Goal: Task Accomplishment & Management: Manage account settings

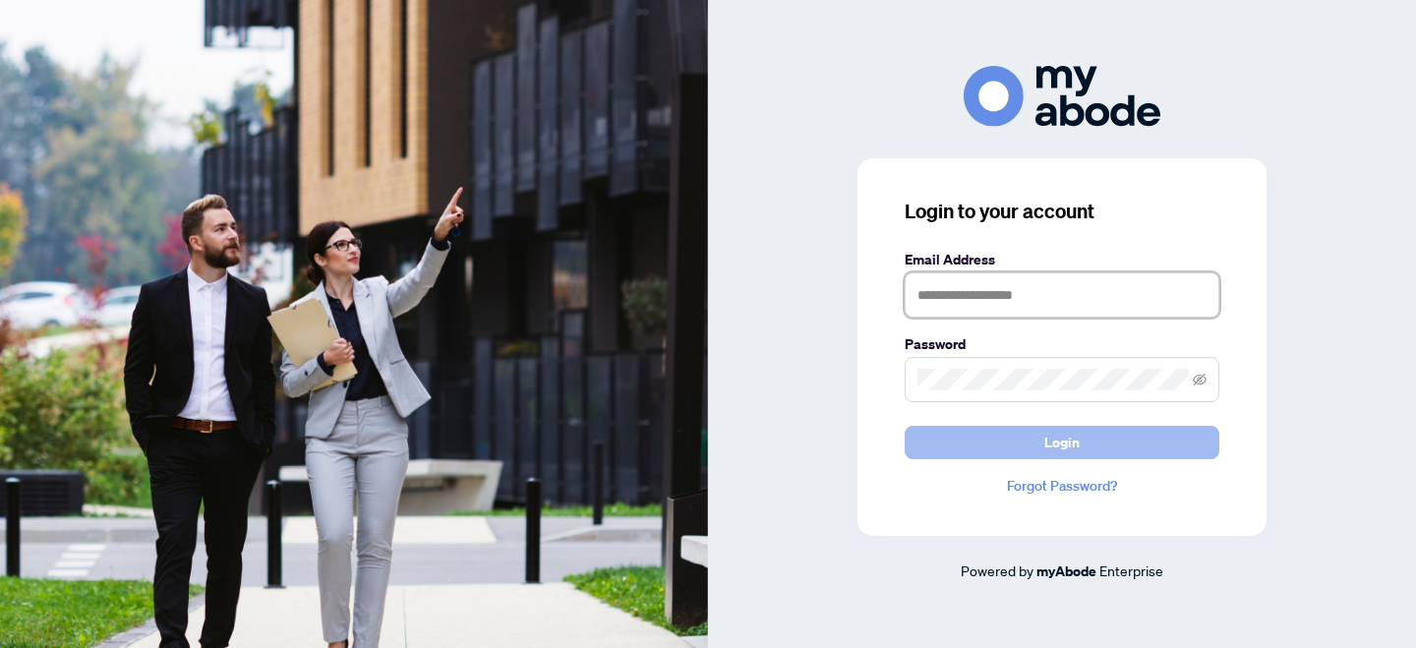
type input "**********"
click at [995, 433] on button "Login" at bounding box center [1062, 442] width 315 height 33
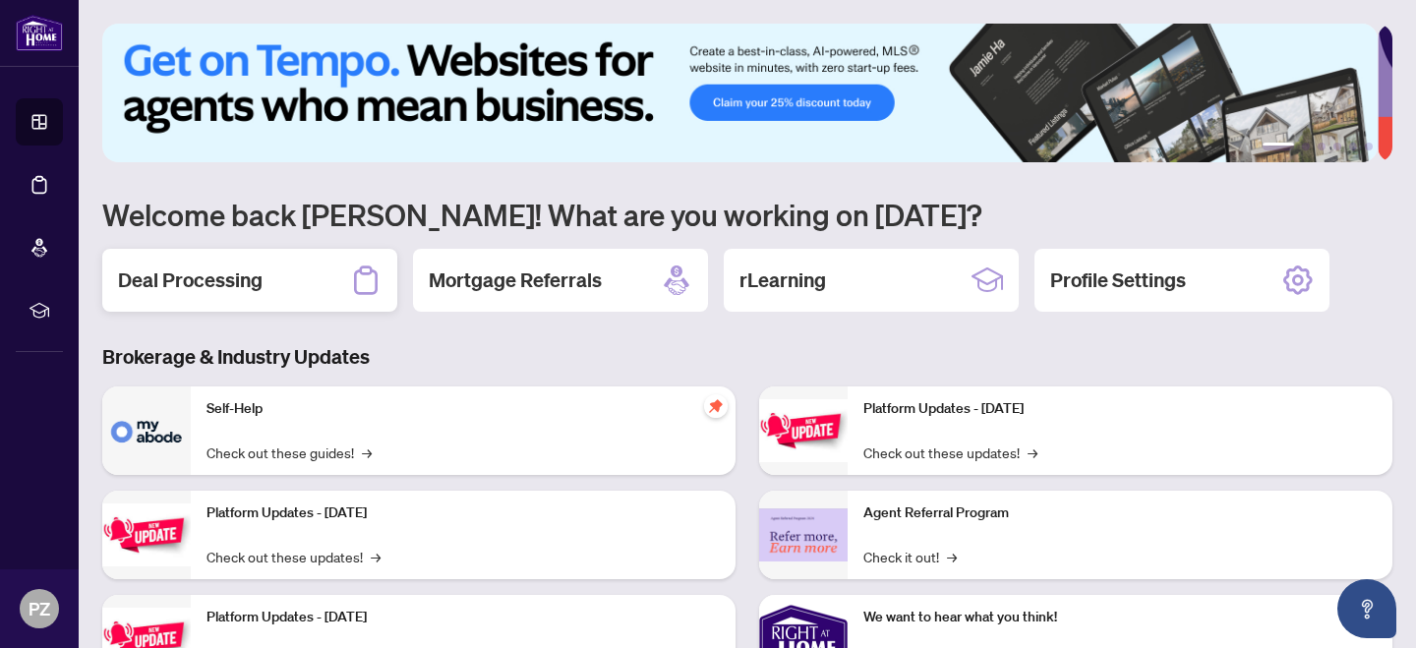
click at [340, 304] on div "Deal Processing" at bounding box center [249, 280] width 295 height 63
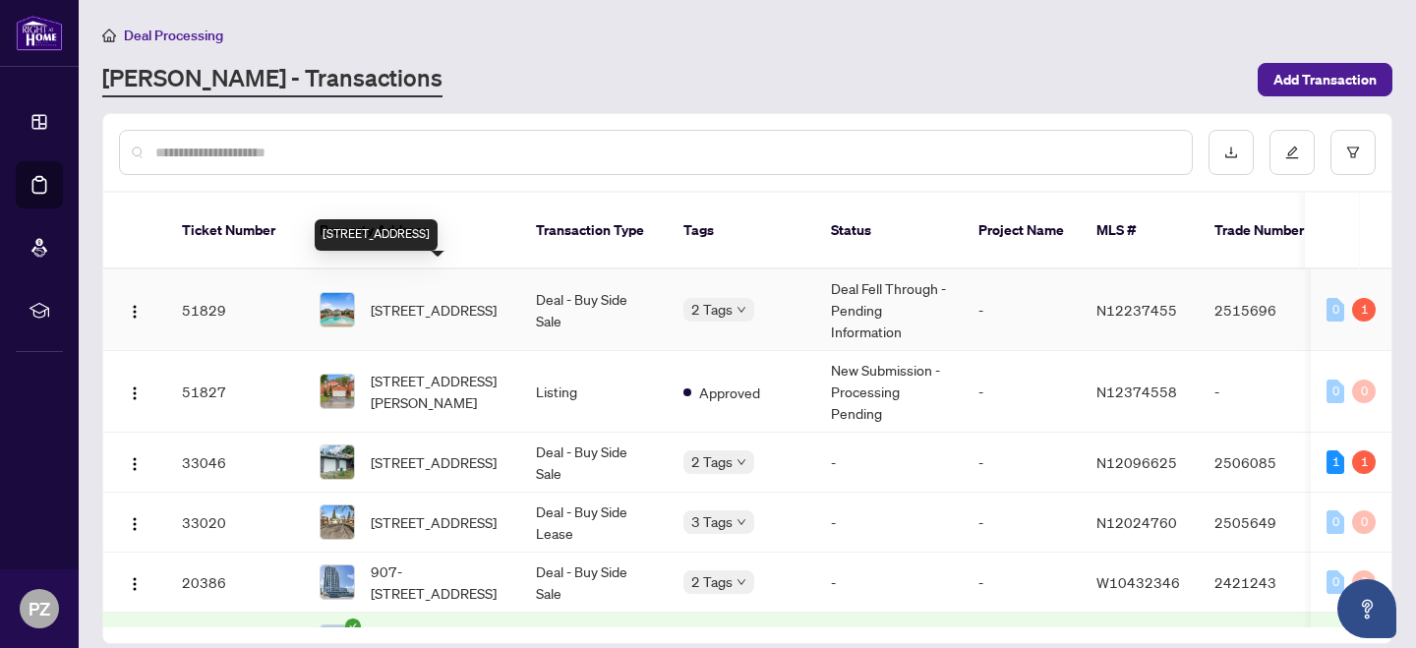
scroll to position [8, 0]
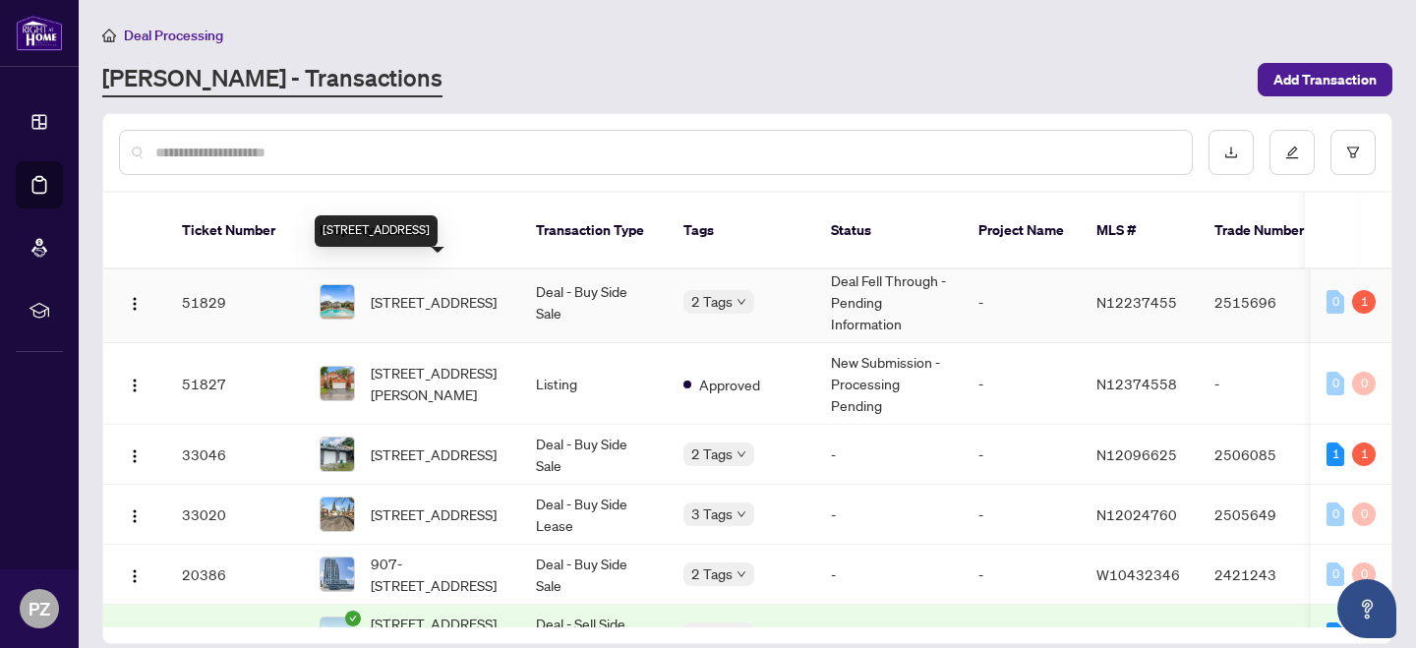
click at [430, 291] on span "[STREET_ADDRESS]" at bounding box center [434, 302] width 126 height 22
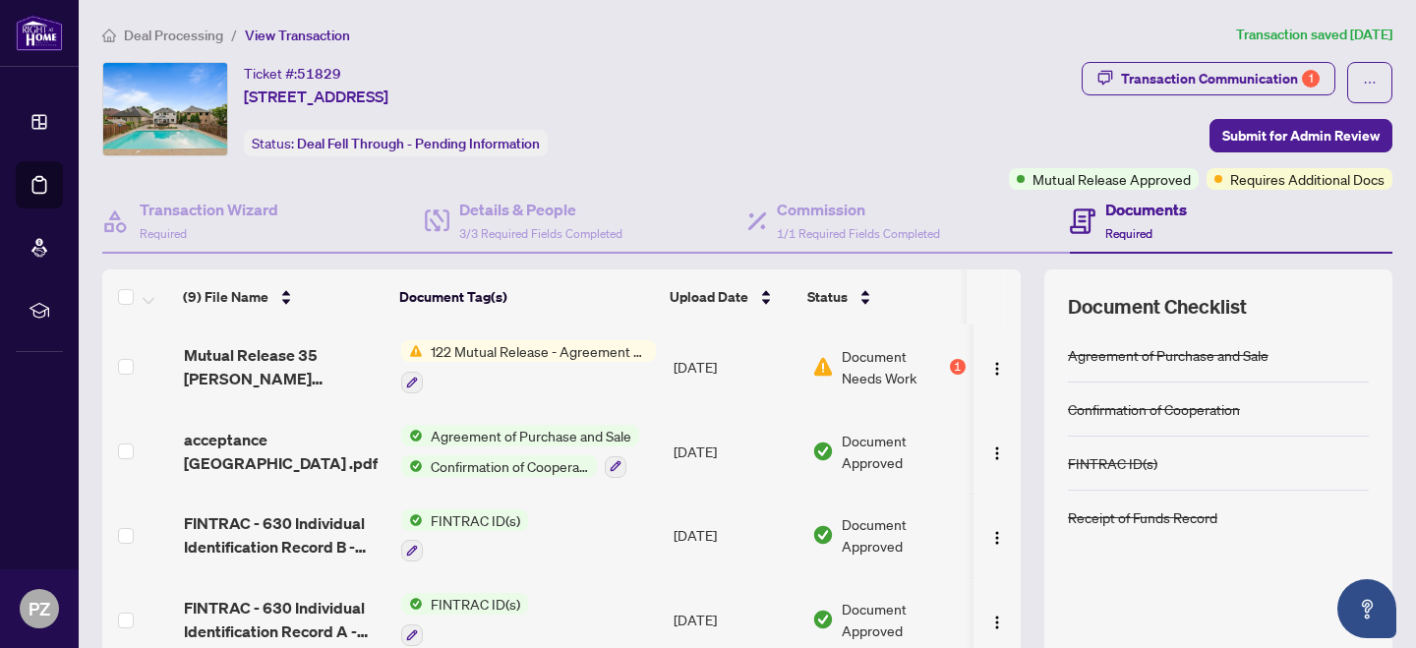
click at [557, 344] on span "122 Mutual Release - Agreement of Purchase and Sale" at bounding box center [539, 351] width 233 height 22
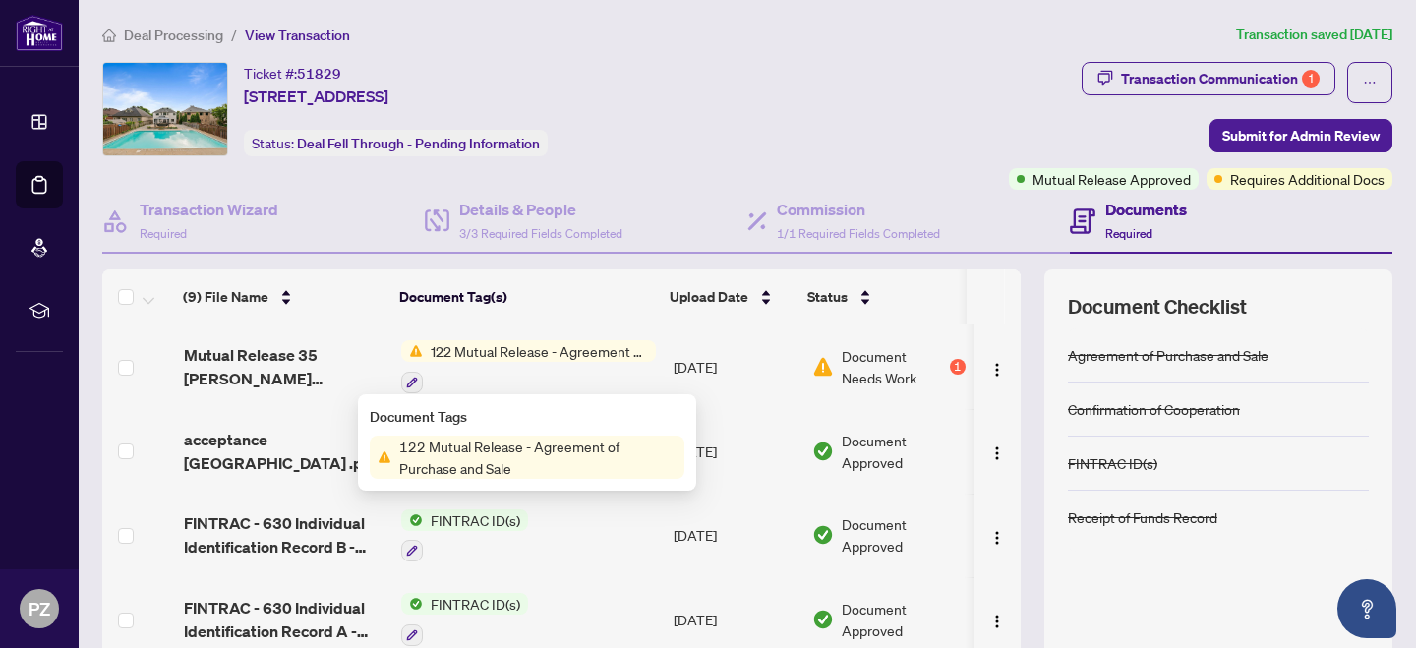
scroll to position [0, 14]
click at [901, 379] on span "Document Needs Work" at bounding box center [893, 366] width 103 height 43
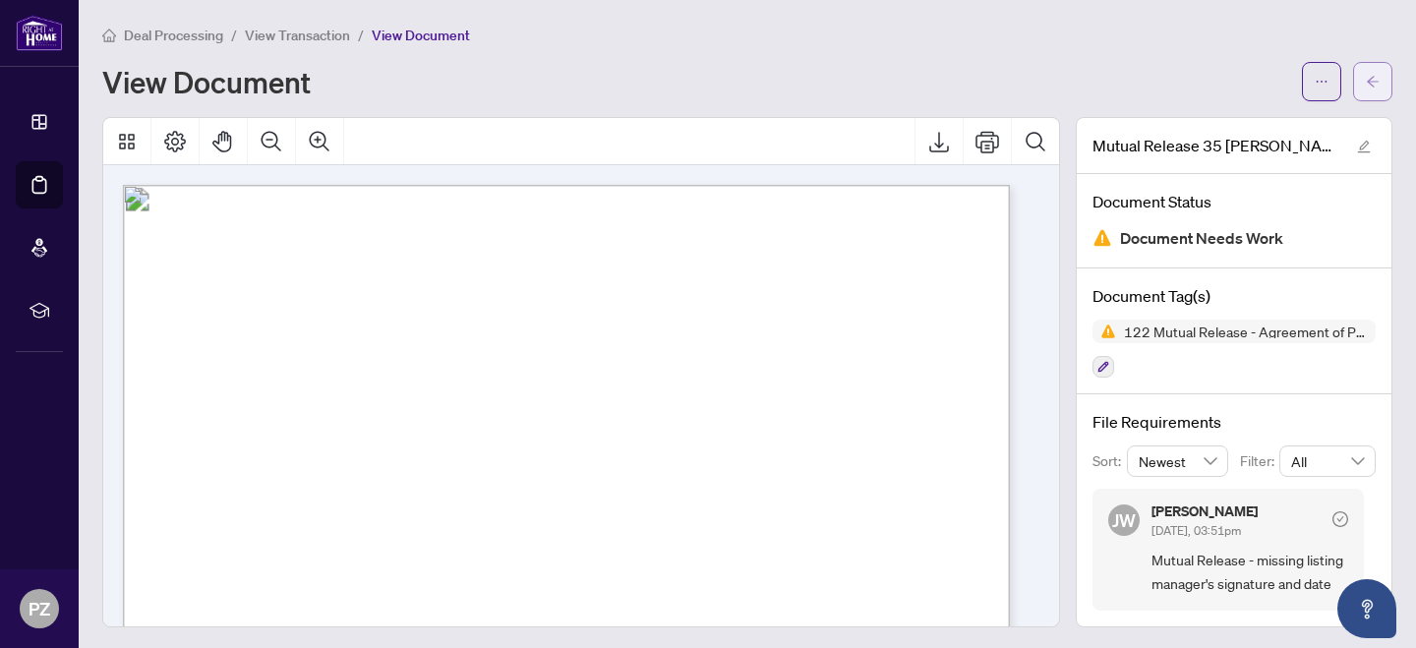
click at [1368, 88] on button "button" at bounding box center [1372, 81] width 39 height 39
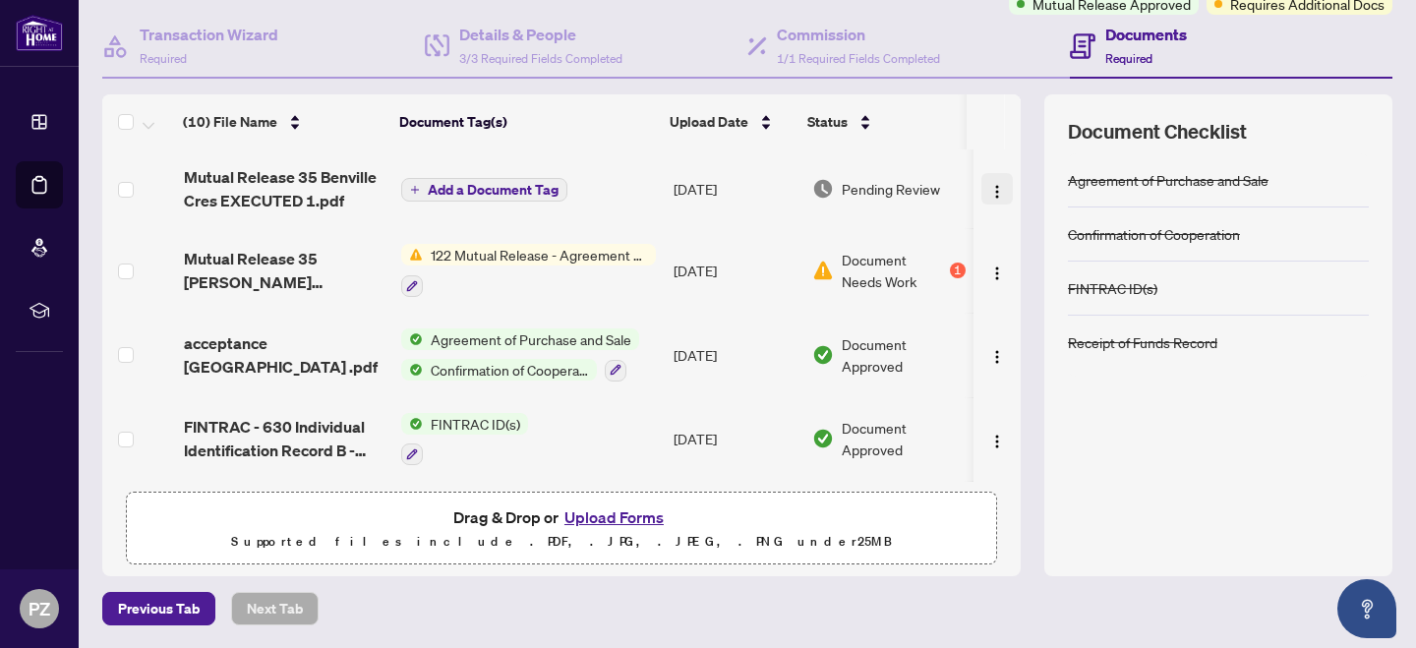
click at [989, 184] on img "button" at bounding box center [997, 192] width 16 height 16
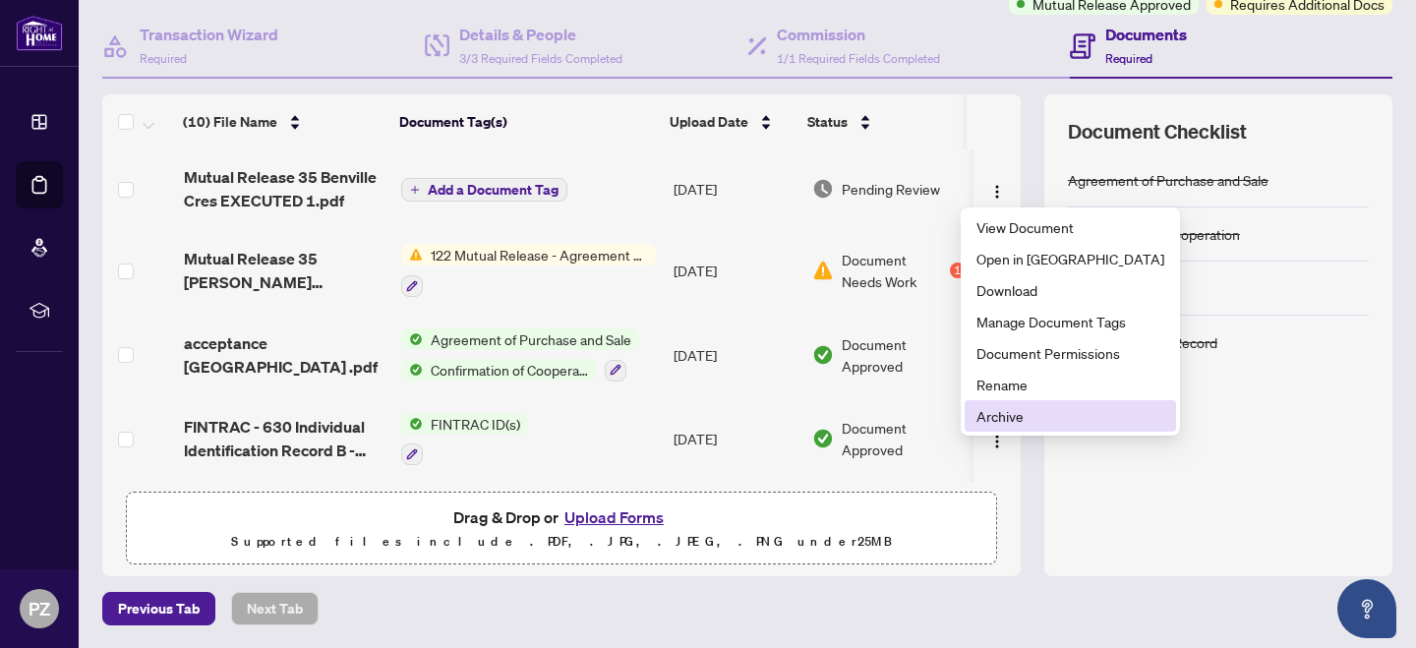
click at [1021, 417] on span "Archive" at bounding box center [1070, 416] width 188 height 22
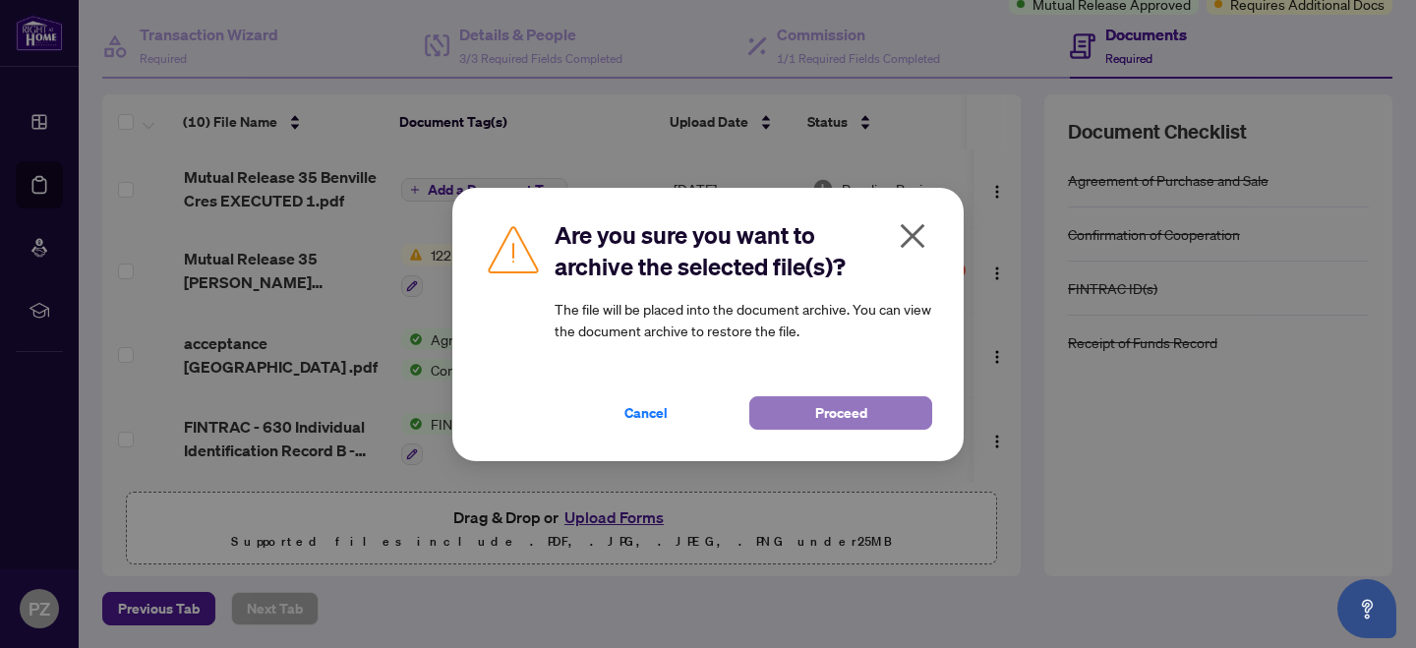
click at [815, 405] on span "Proceed" at bounding box center [841, 412] width 52 height 31
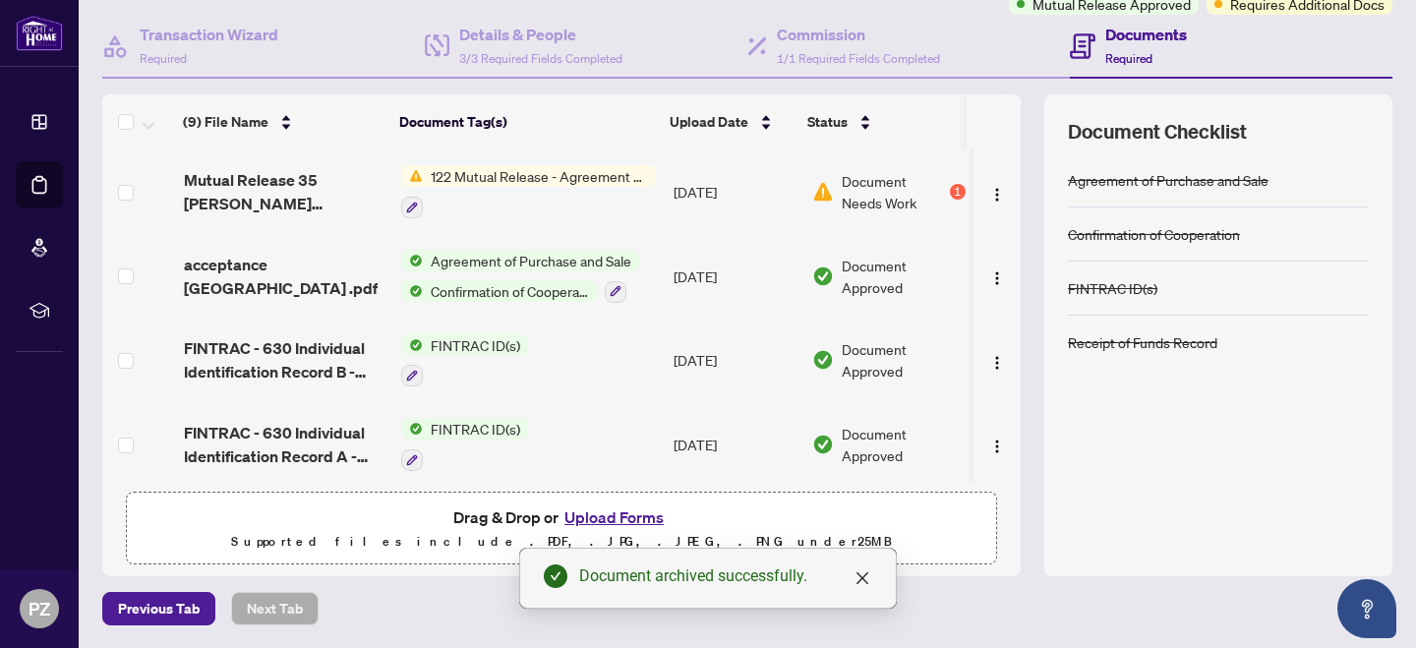
click at [624, 155] on td "122 Mutual Release - Agreement of Purchase and Sale" at bounding box center [529, 191] width 272 height 85
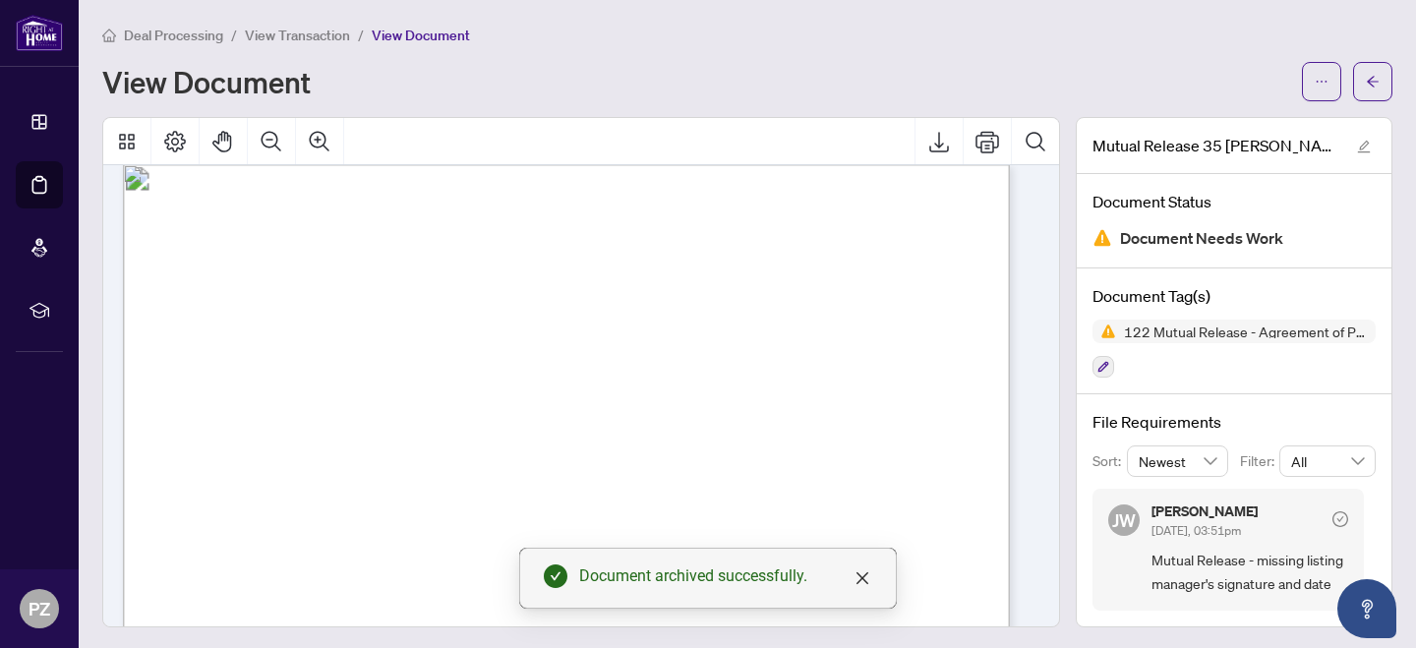
scroll to position [25, 0]
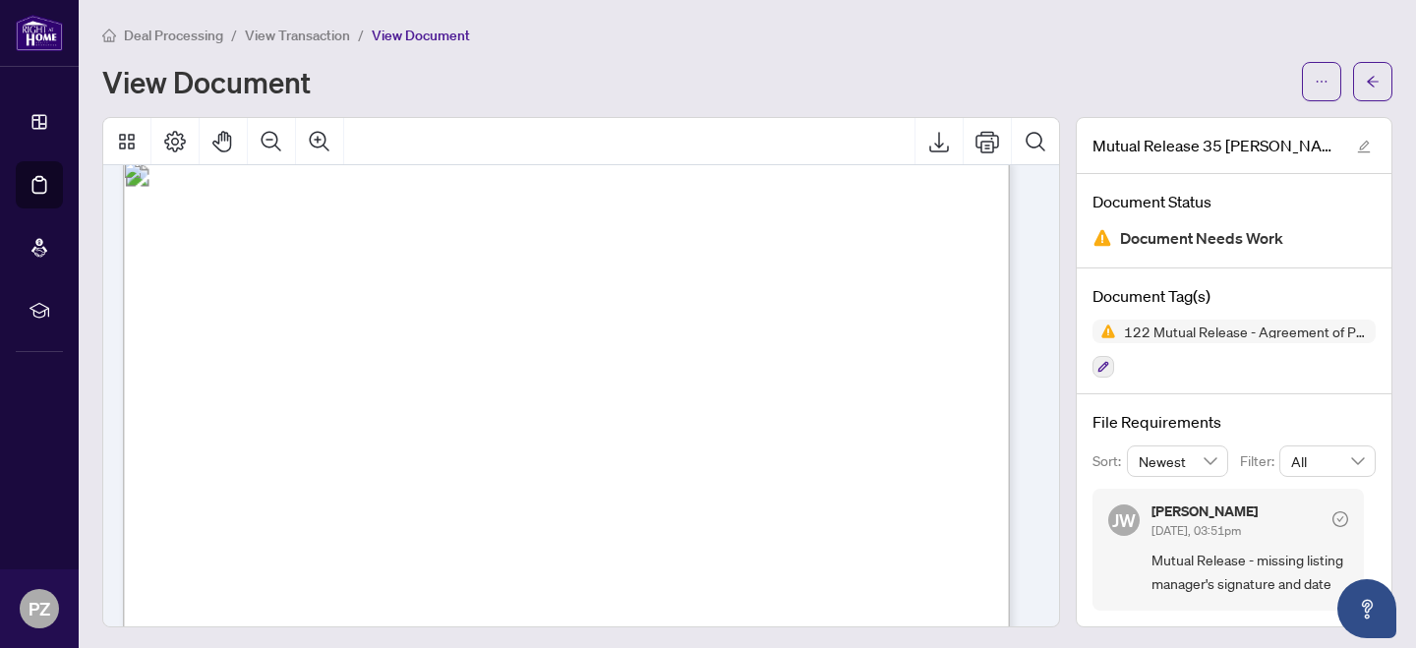
click at [157, 31] on span "Deal Processing" at bounding box center [173, 36] width 99 height 18
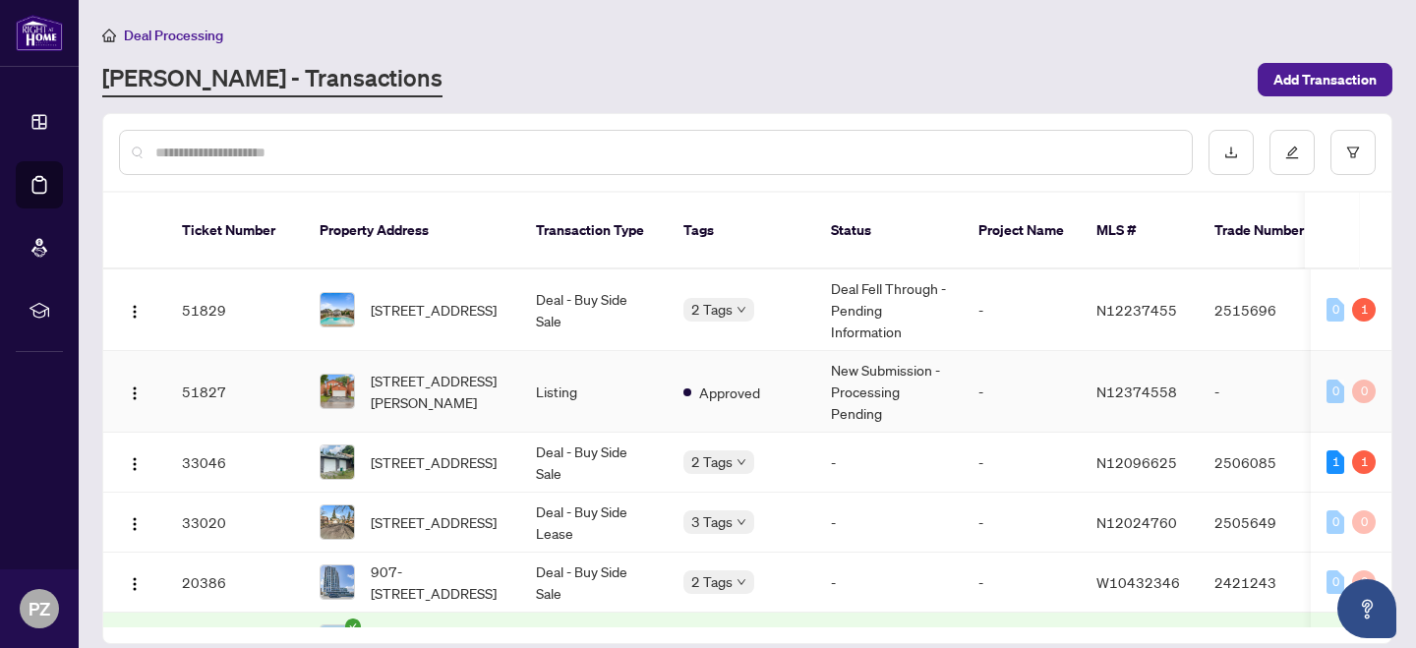
scroll to position [52, 0]
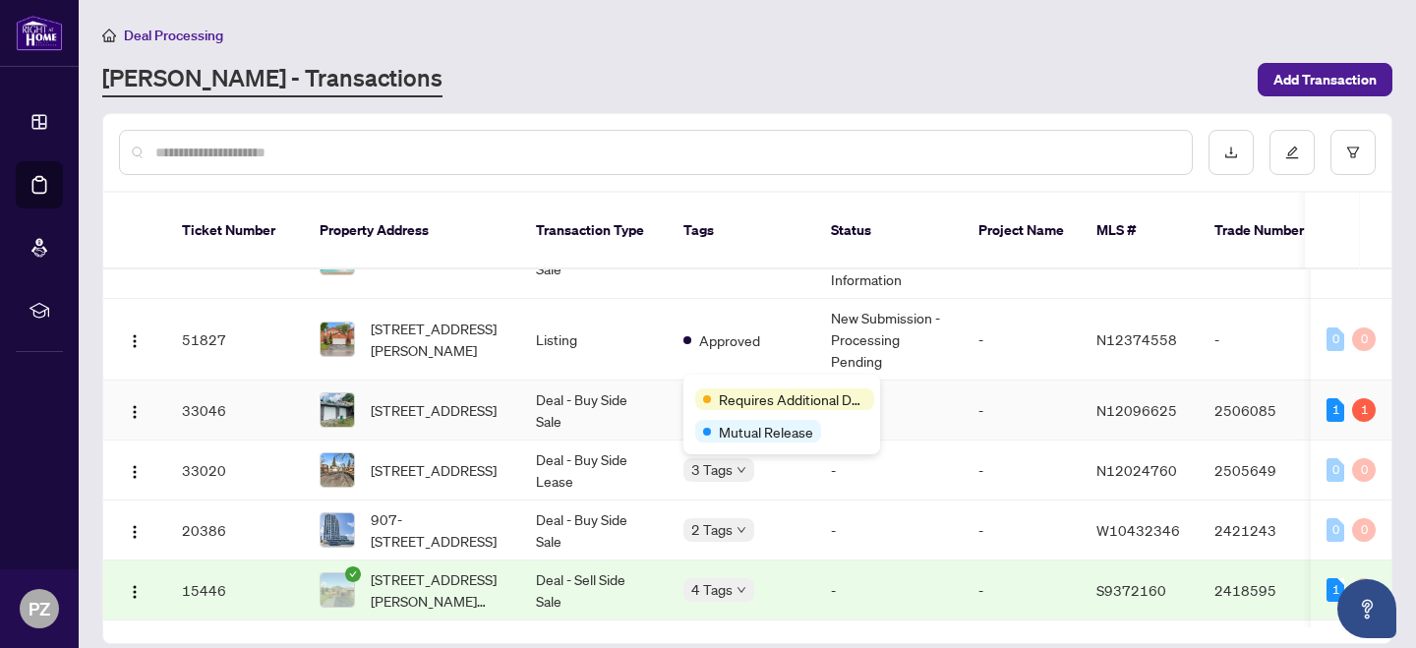
click at [736, 386] on div "Requires Additional Docs" at bounding box center [781, 398] width 173 height 24
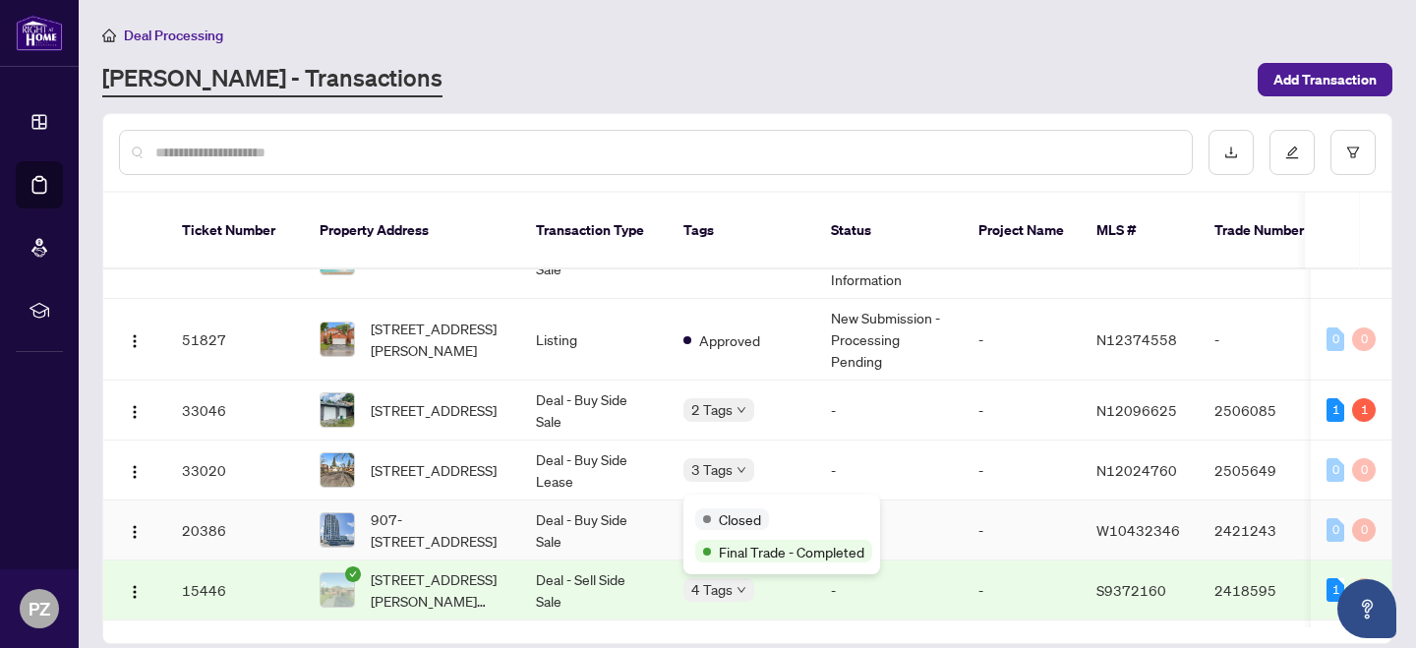
click at [734, 500] on div "Closed Final Trade - Completed" at bounding box center [781, 535] width 197 height 80
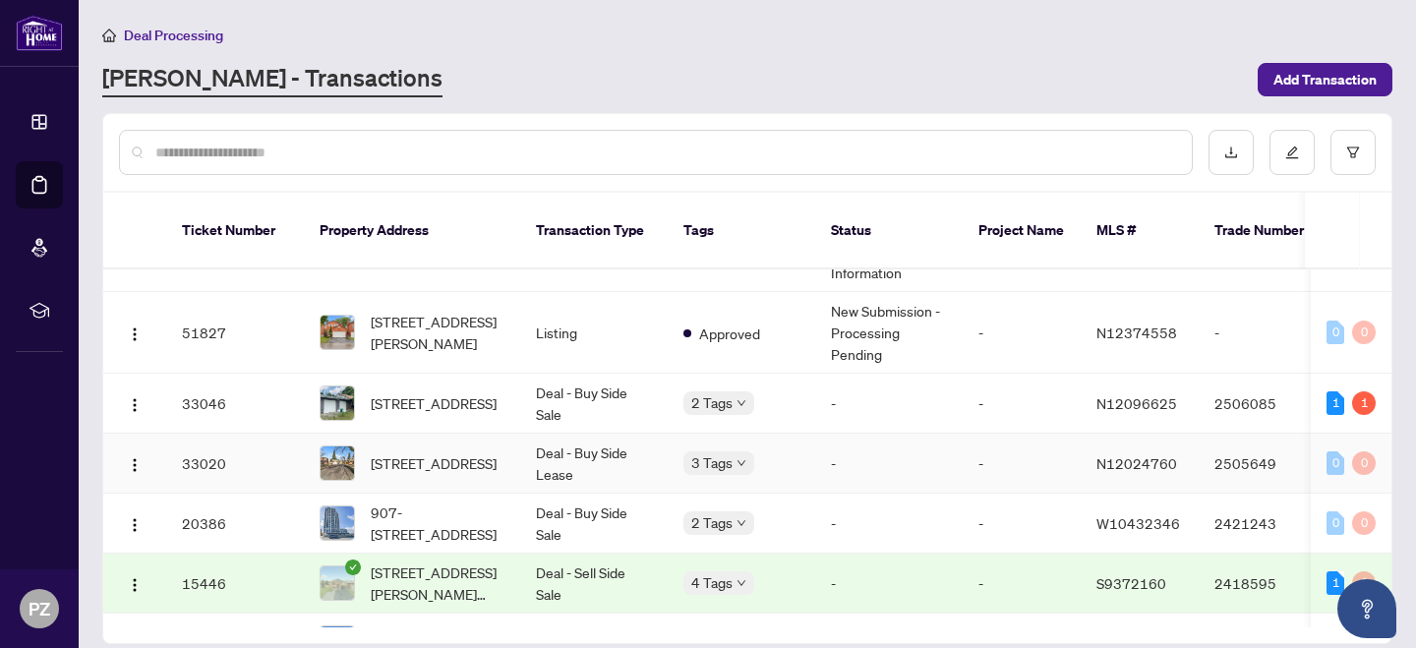
click at [722, 451] on span "3 Tags" at bounding box center [711, 462] width 41 height 23
click at [0, 0] on div "Requires Additional Docs Mutual Release" at bounding box center [0, 0] width 0 height 0
click at [487, 392] on span "[STREET_ADDRESS]" at bounding box center [434, 403] width 126 height 22
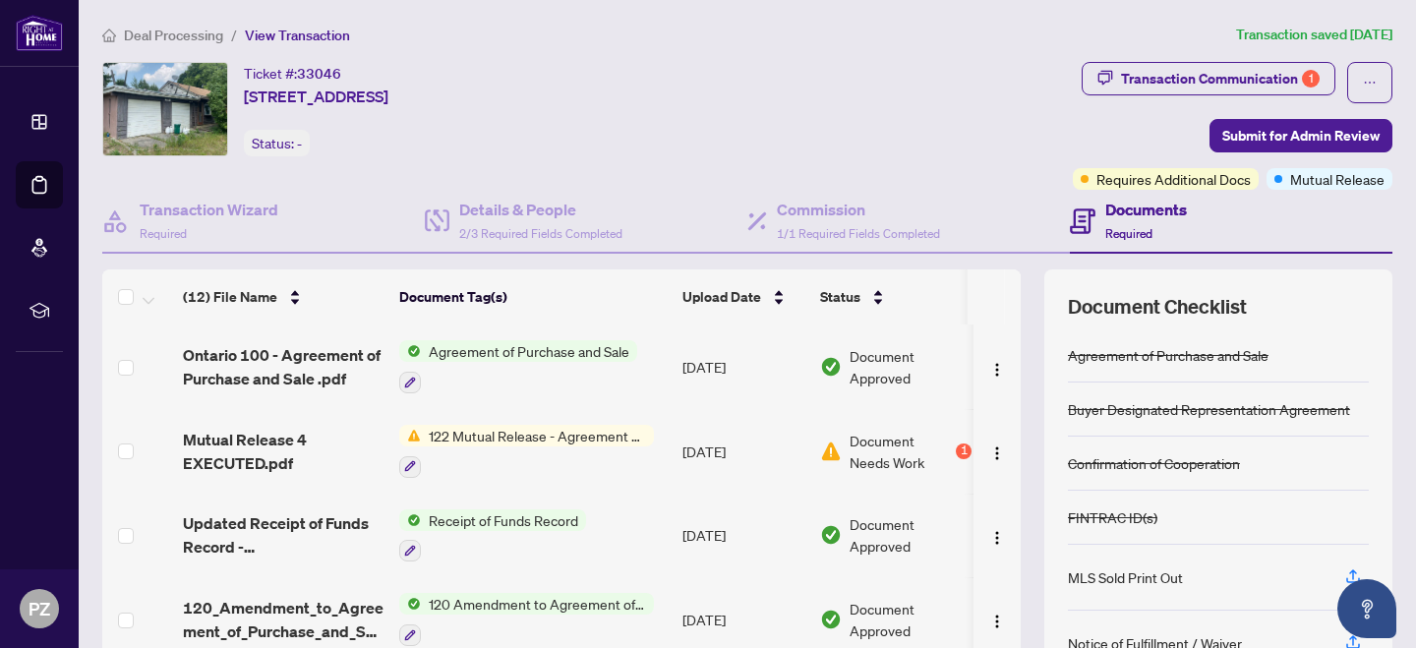
click at [439, 439] on span "122 Mutual Release - Agreement of Purchase and Sale" at bounding box center [537, 436] width 233 height 22
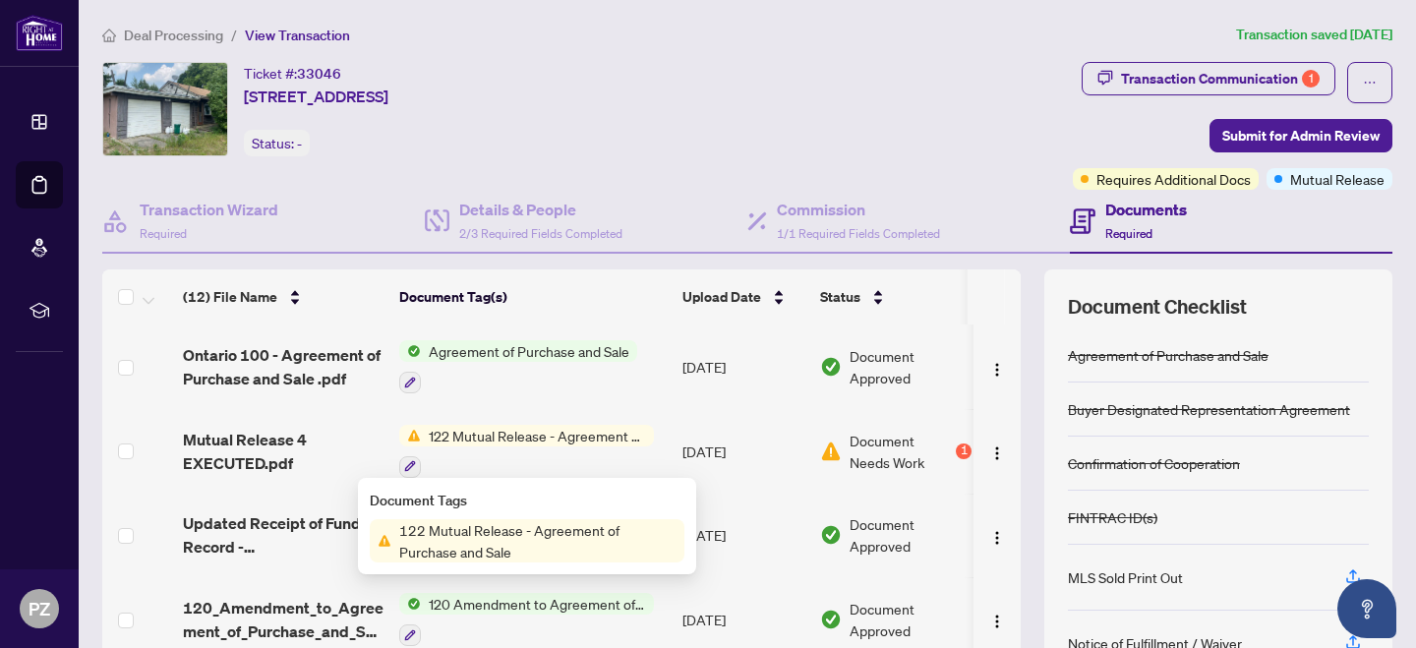
click at [471, 536] on span "122 Mutual Release - Agreement of Purchase and Sale" at bounding box center [537, 540] width 293 height 43
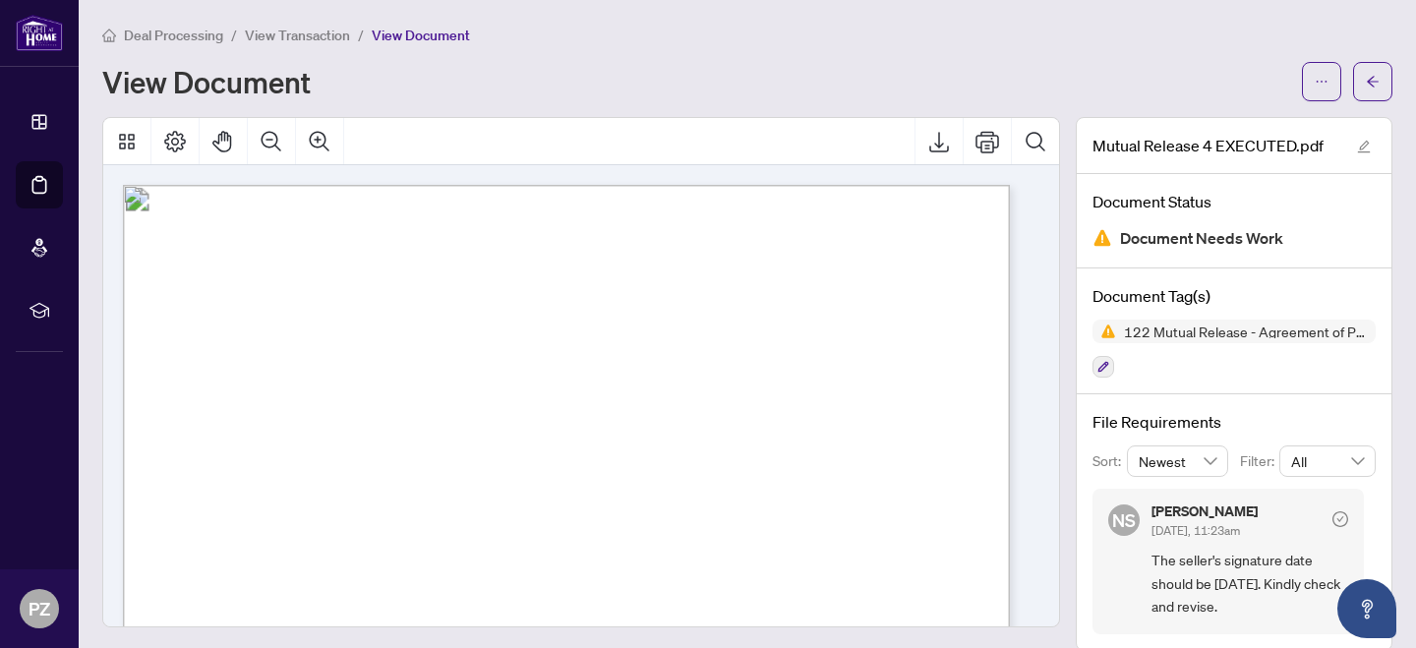
click at [171, 33] on span "Deal Processing" at bounding box center [173, 36] width 99 height 18
